Goal: Check status: Check status

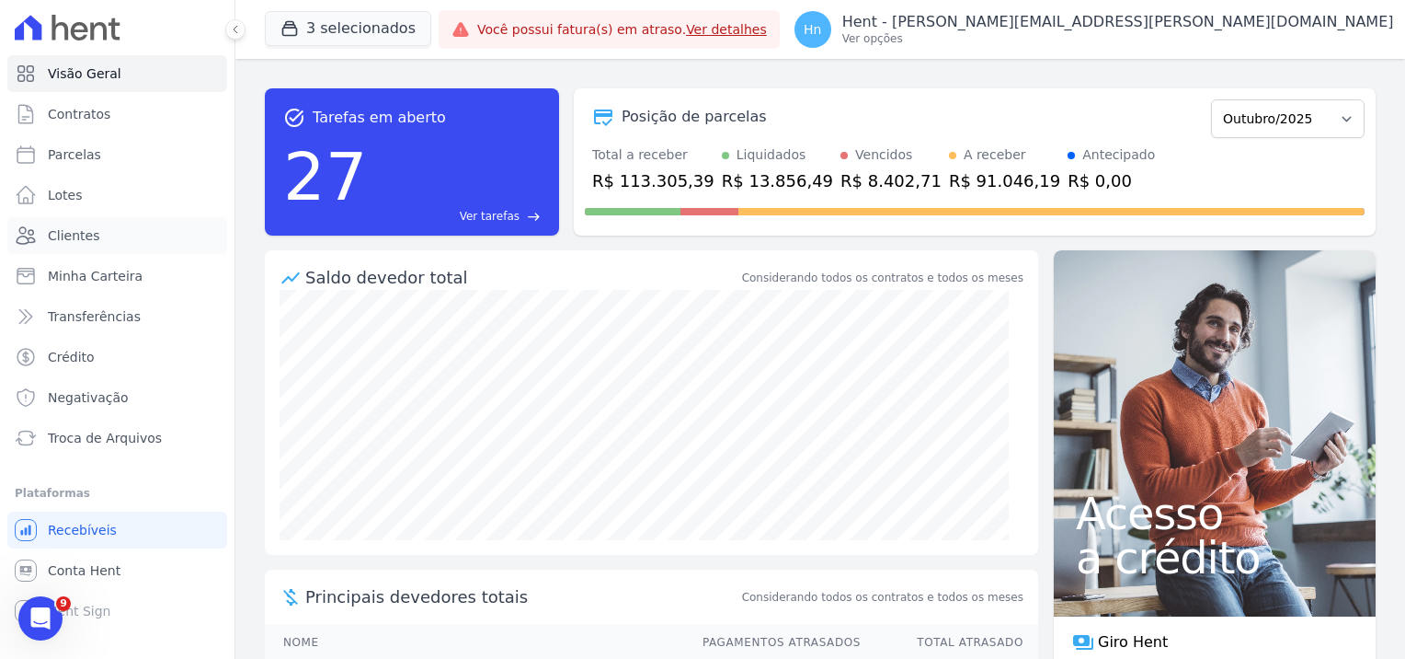
drag, startPoint x: 101, startPoint y: 234, endPoint x: 334, endPoint y: 213, distance: 233.6
click at [101, 234] on link "Clientes" at bounding box center [117, 235] width 220 height 37
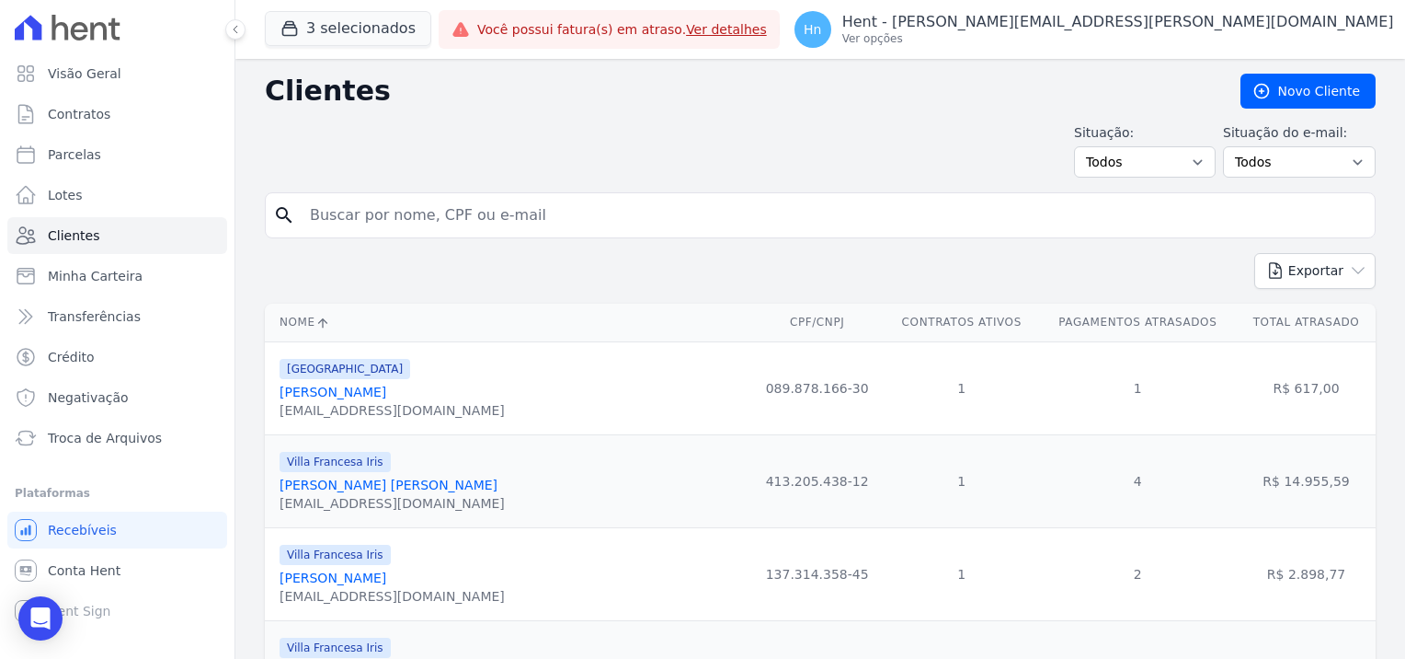
click at [404, 217] on input "search" at bounding box center [833, 215] width 1069 height 37
paste input "[PERSON_NAME] [PERSON_NAME]"
type input "[PERSON_NAME] [PERSON_NAME]"
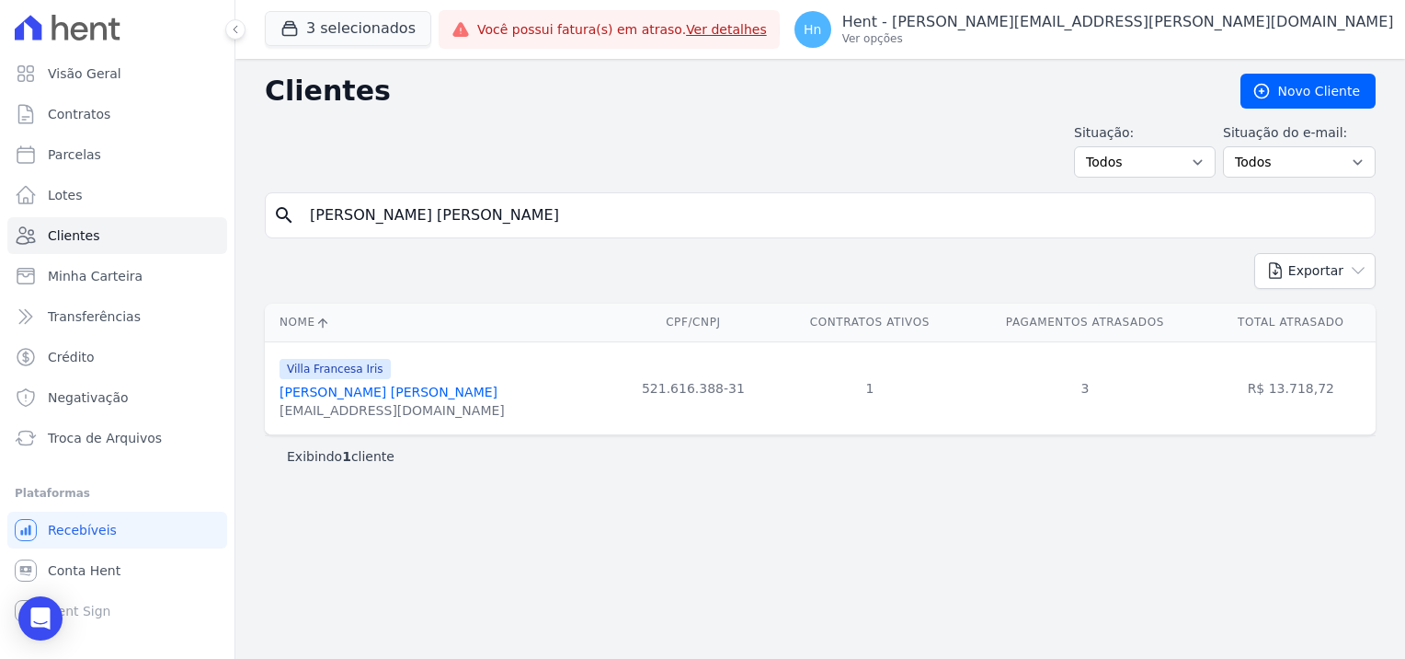
click at [361, 393] on link "[PERSON_NAME] [PERSON_NAME]" at bounding box center [389, 391] width 218 height 15
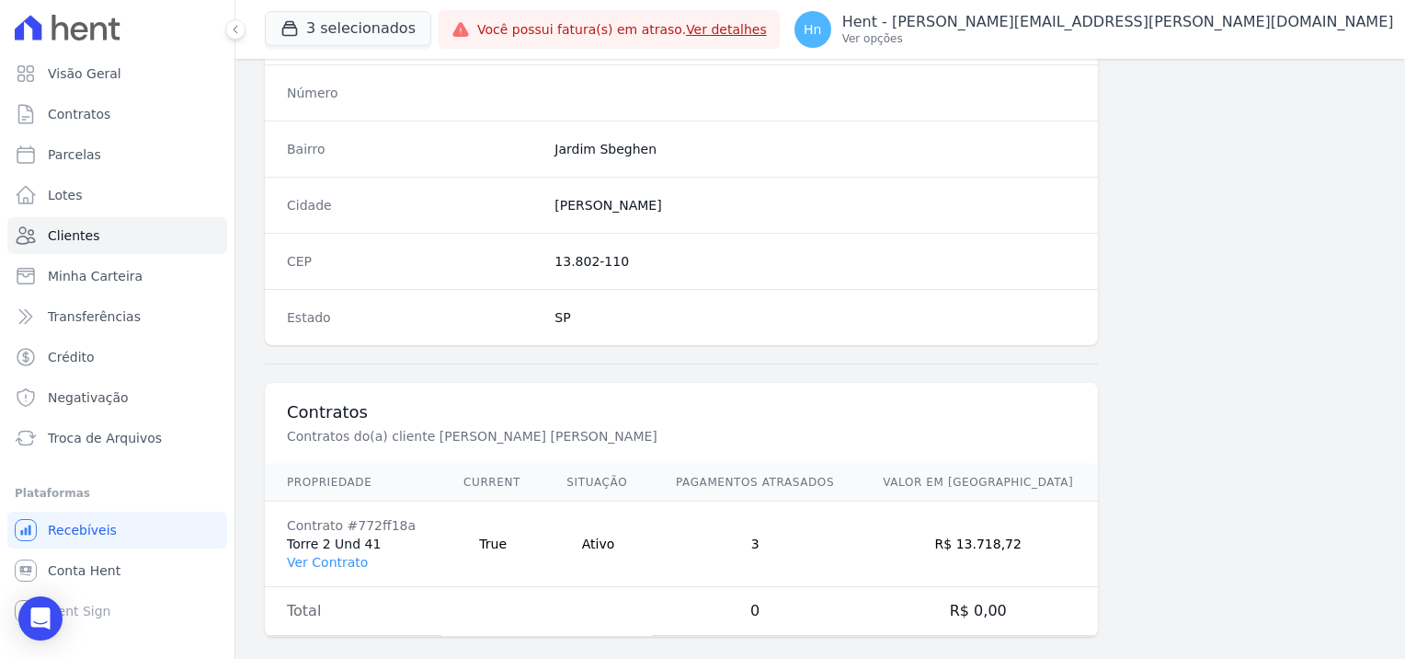
scroll to position [1056, 0]
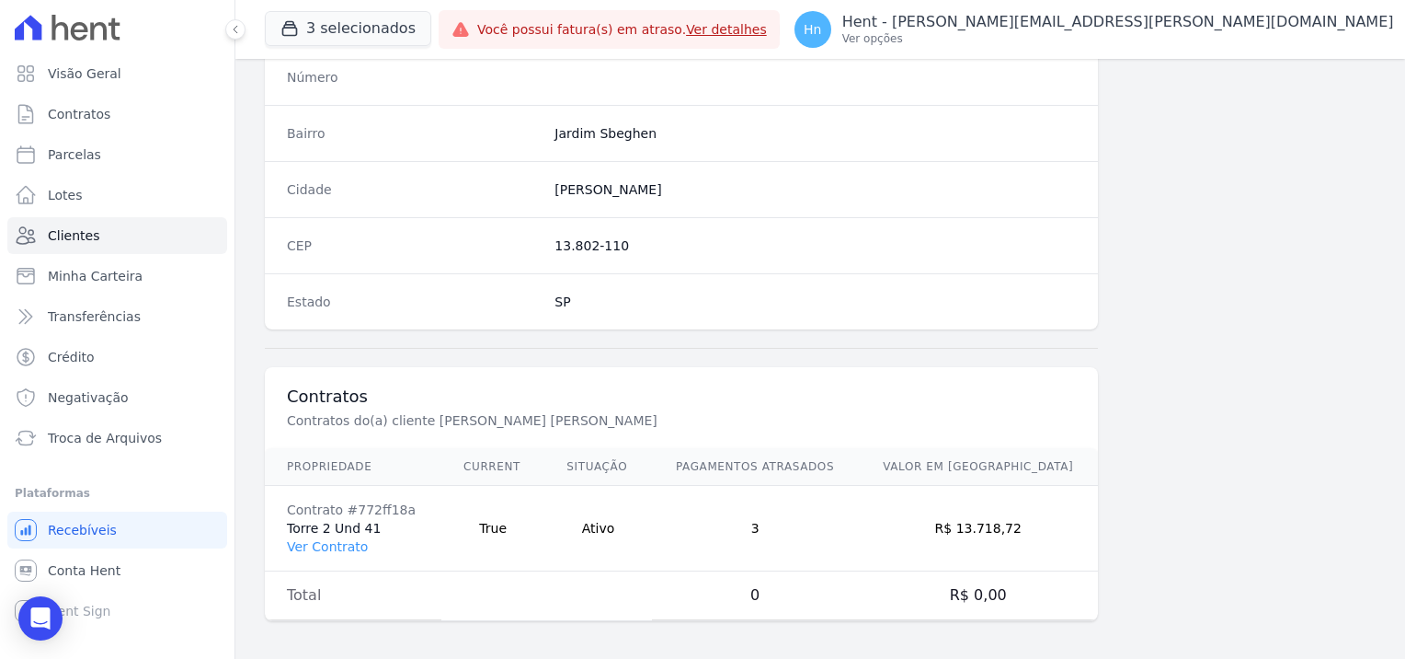
click at [335, 512] on td "Contrato #772ff18a Torre 2 Und 41 Ver Contrato" at bounding box center [353, 529] width 177 height 86
click at [340, 526] on td "Contrato #772ff18a Torre 2 Und 41 Ver Contrato" at bounding box center [353, 529] width 177 height 86
click at [310, 522] on td "Contrato #772ff18a Torre 2 Und 41 Ver Contrato" at bounding box center [353, 529] width 177 height 86
drag, startPoint x: 310, startPoint y: 522, endPoint x: 315, endPoint y: 542, distance: 19.9
click at [316, 544] on link "Ver Contrato" at bounding box center [327, 546] width 81 height 15
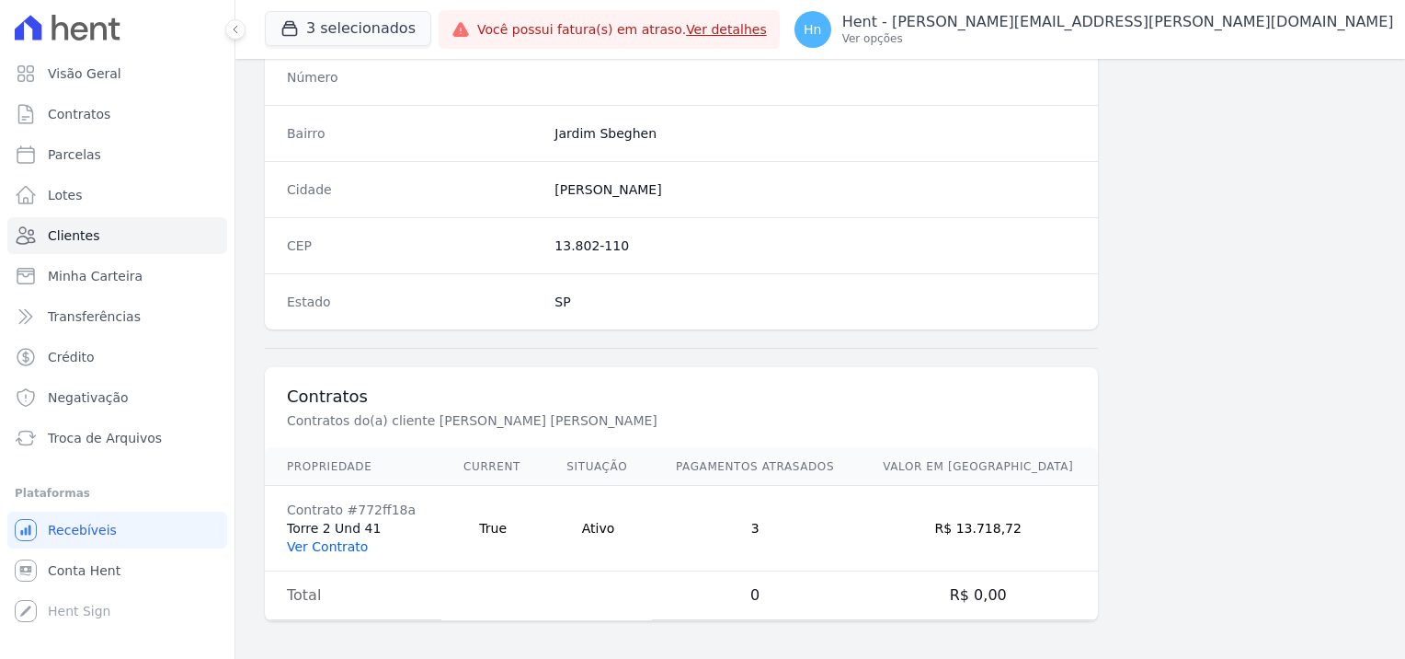
click at [309, 539] on link "Ver Contrato" at bounding box center [327, 546] width 81 height 15
click at [316, 544] on link "Ver Contrato" at bounding box center [327, 546] width 81 height 15
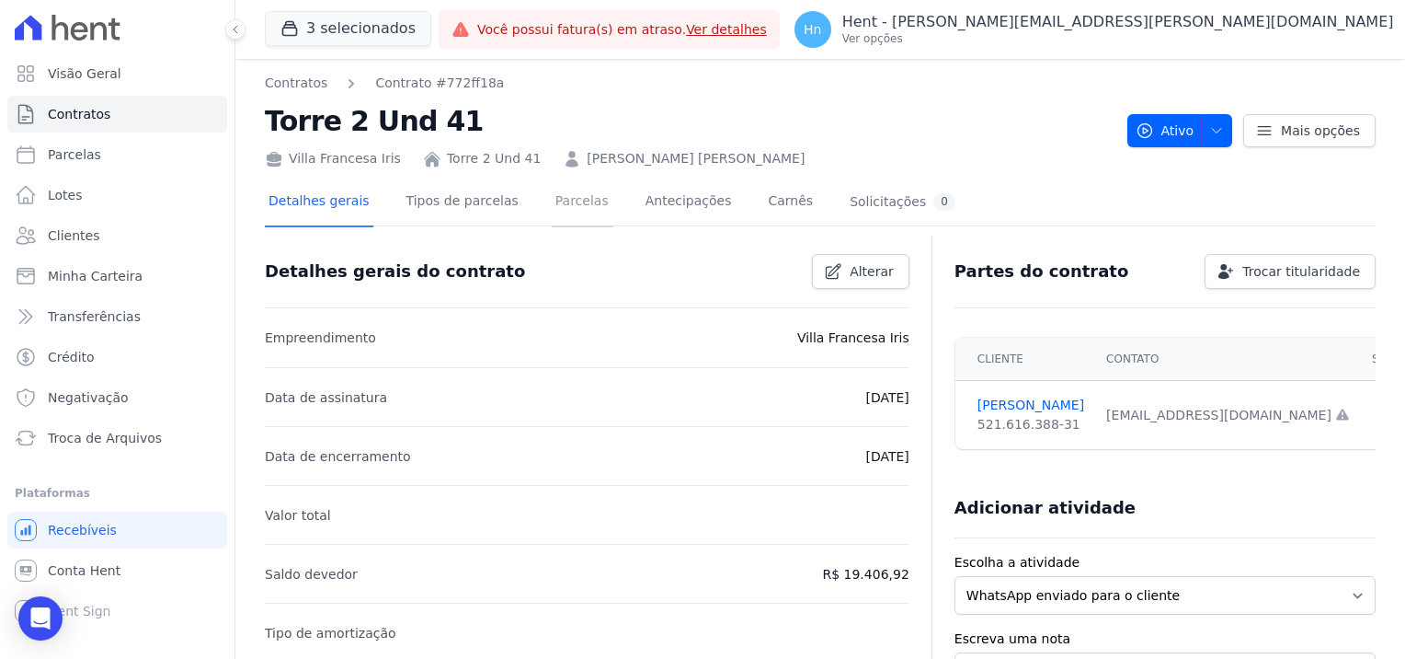
drag, startPoint x: 572, startPoint y: 208, endPoint x: 633, endPoint y: 284, distance: 97.5
click at [572, 208] on link "Parcelas" at bounding box center [582, 202] width 61 height 49
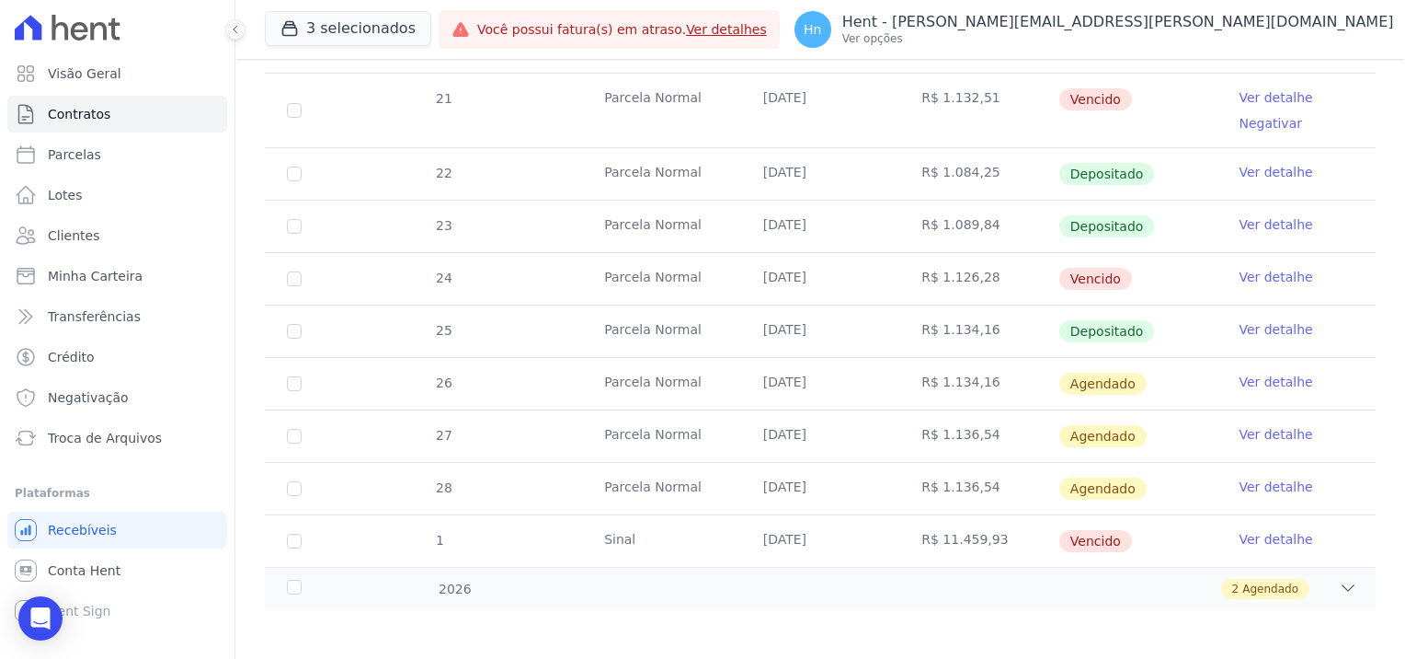
scroll to position [613, 0]
click at [1339, 587] on icon at bounding box center [1348, 586] width 18 height 18
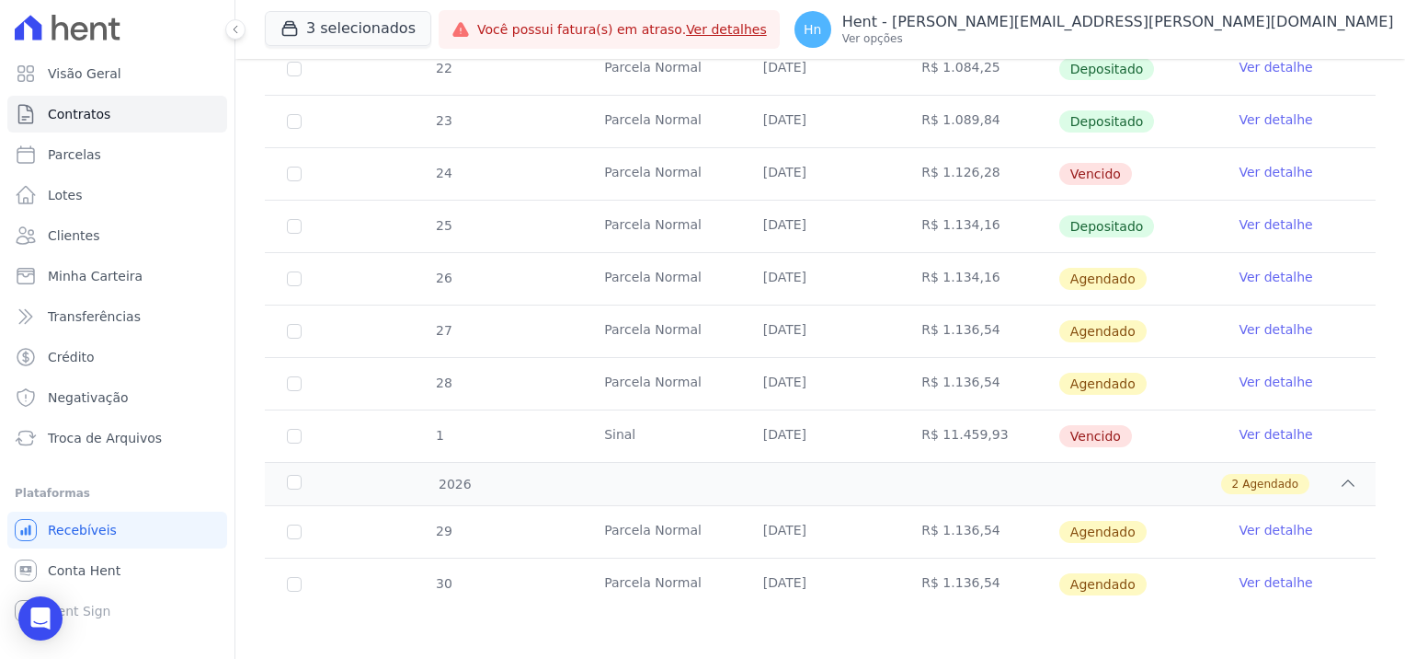
scroll to position [717, 0]
click at [1239, 271] on link "Ver detalhe" at bounding box center [1276, 275] width 74 height 18
